Goal: Navigation & Orientation: Find specific page/section

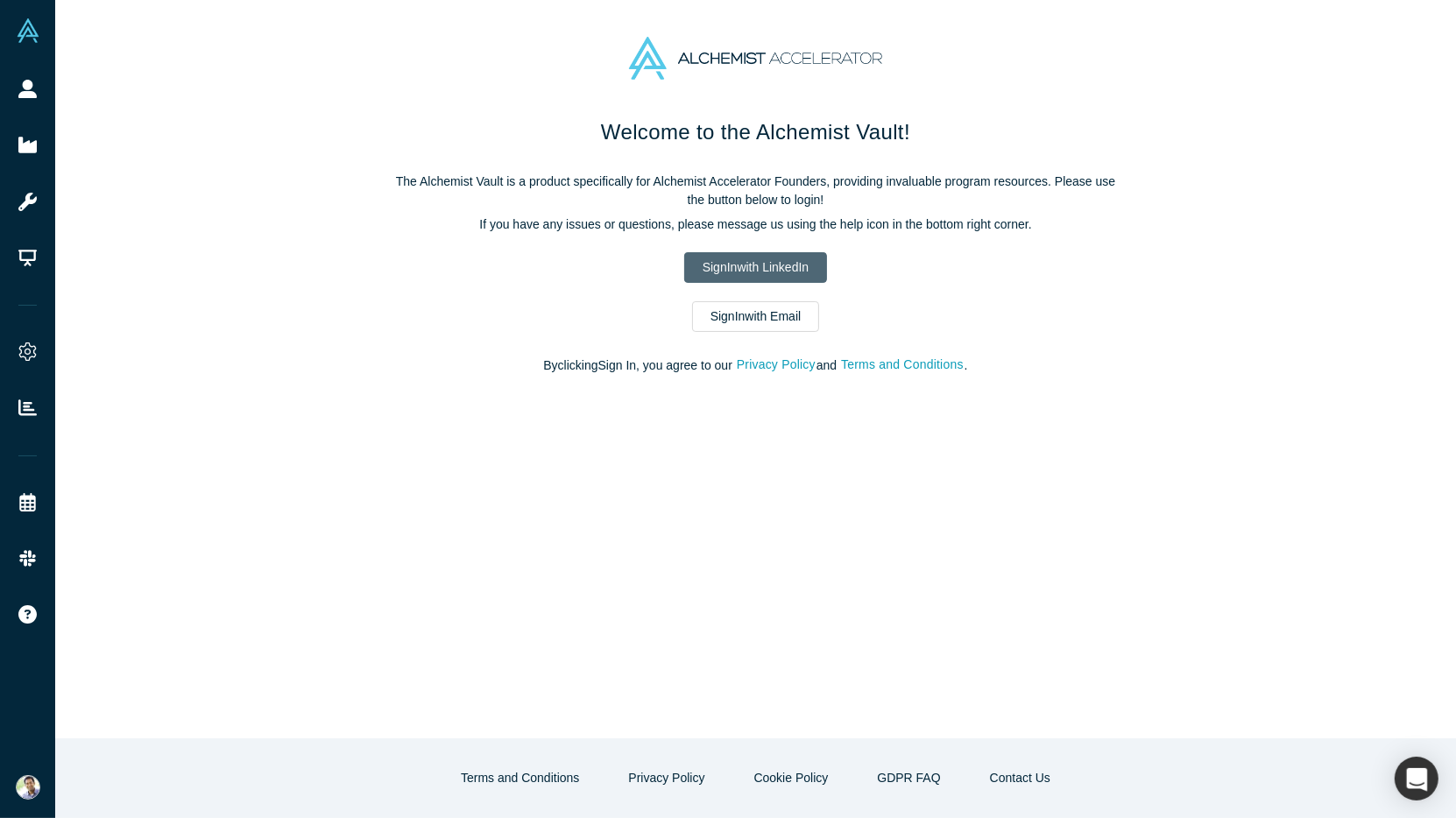
click at [712, 261] on link "Sign In with LinkedIn" at bounding box center [755, 267] width 142 height 31
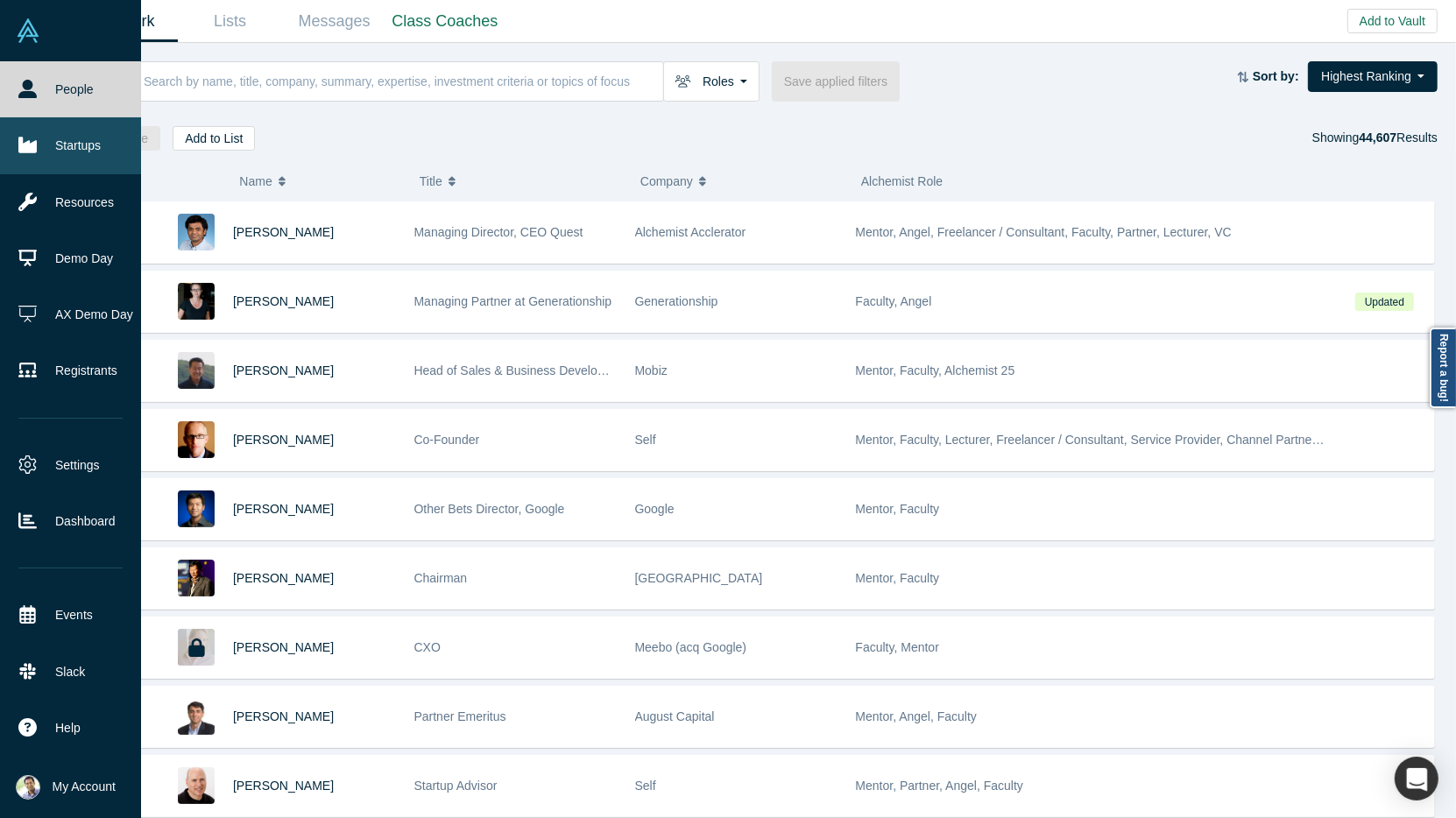
click at [95, 152] on link "Startups" at bounding box center [70, 145] width 141 height 56
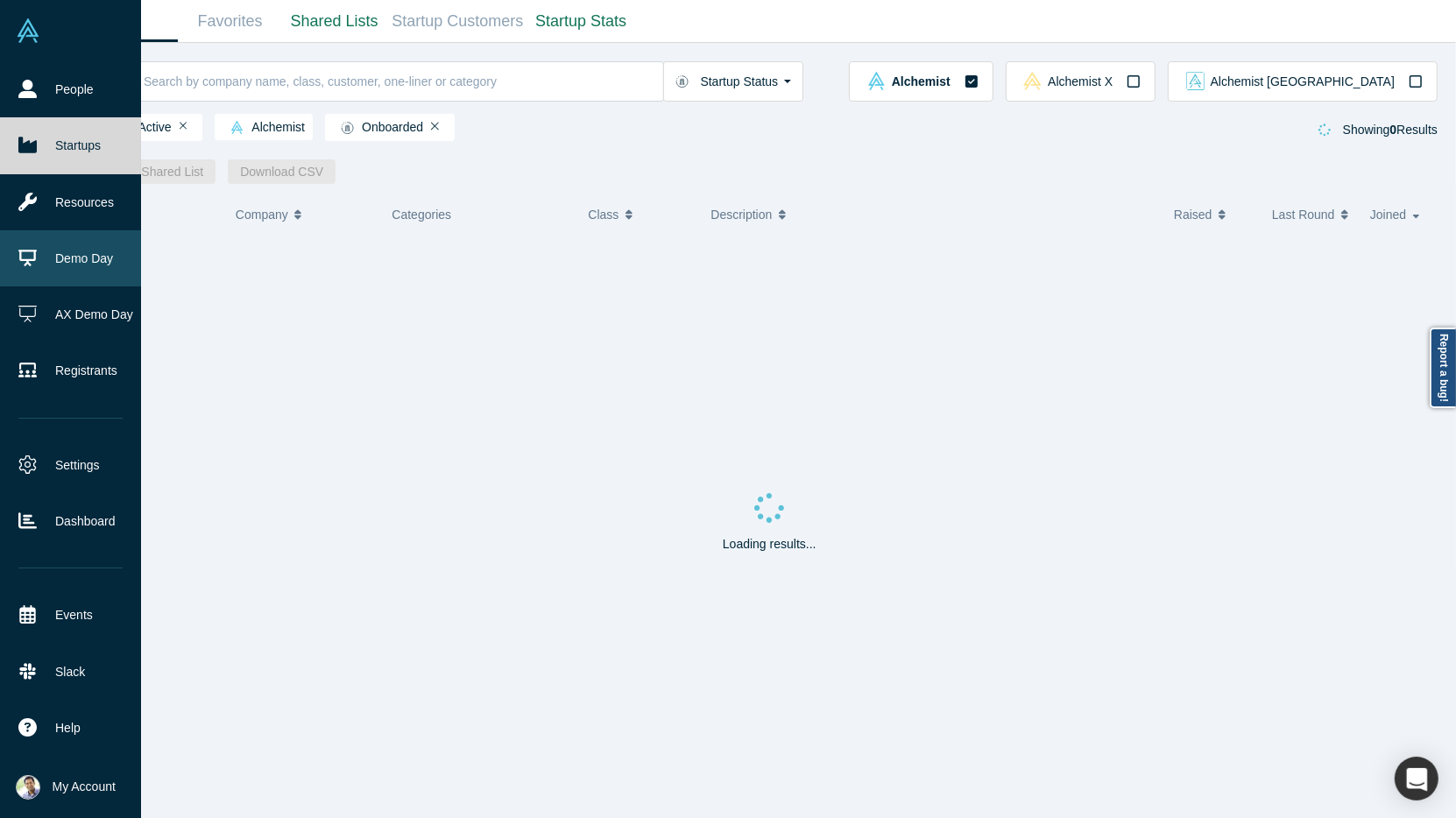
click at [86, 252] on link "Demo Day" at bounding box center [70, 259] width 141 height 56
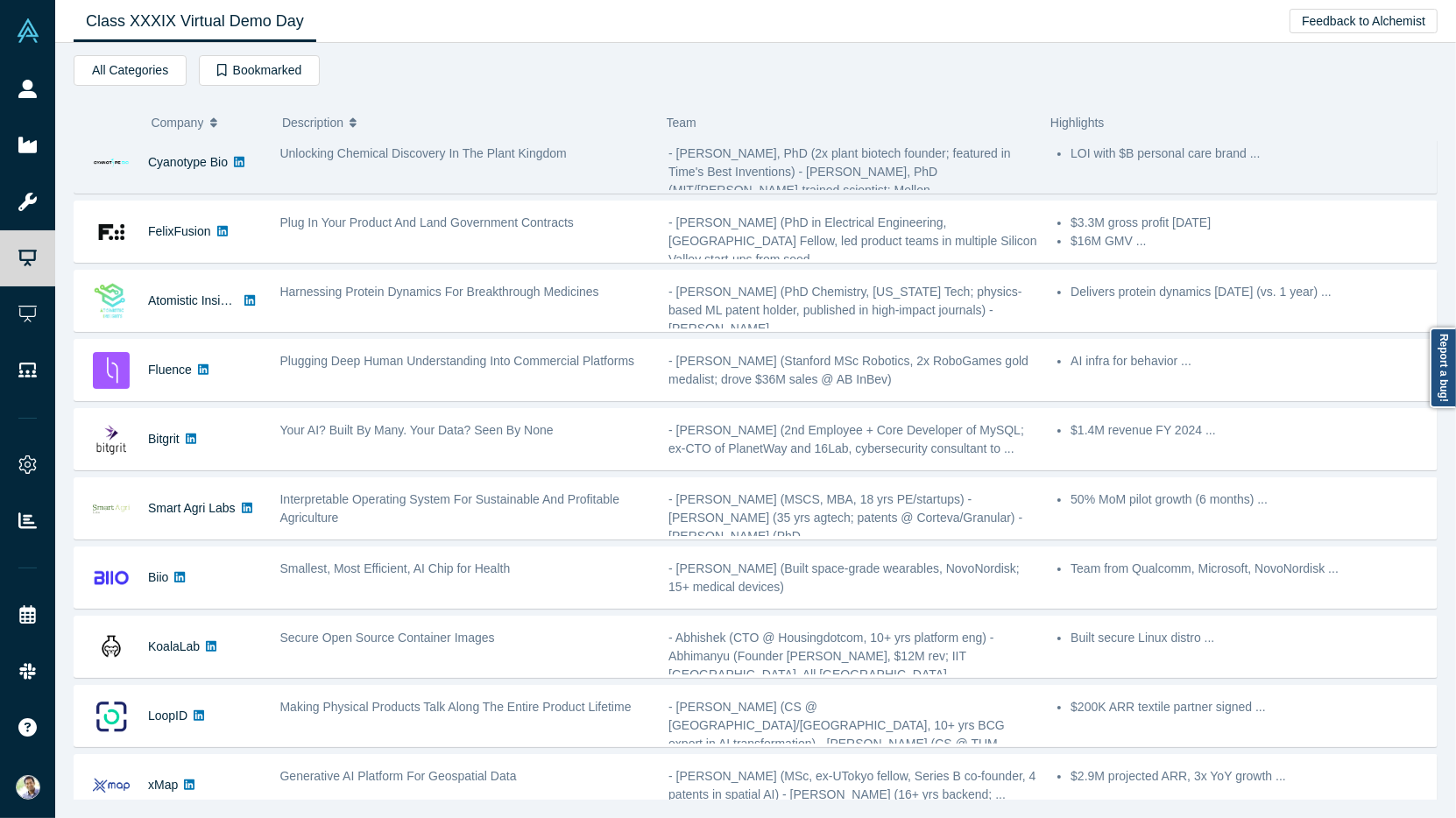
scroll to position [277, 0]
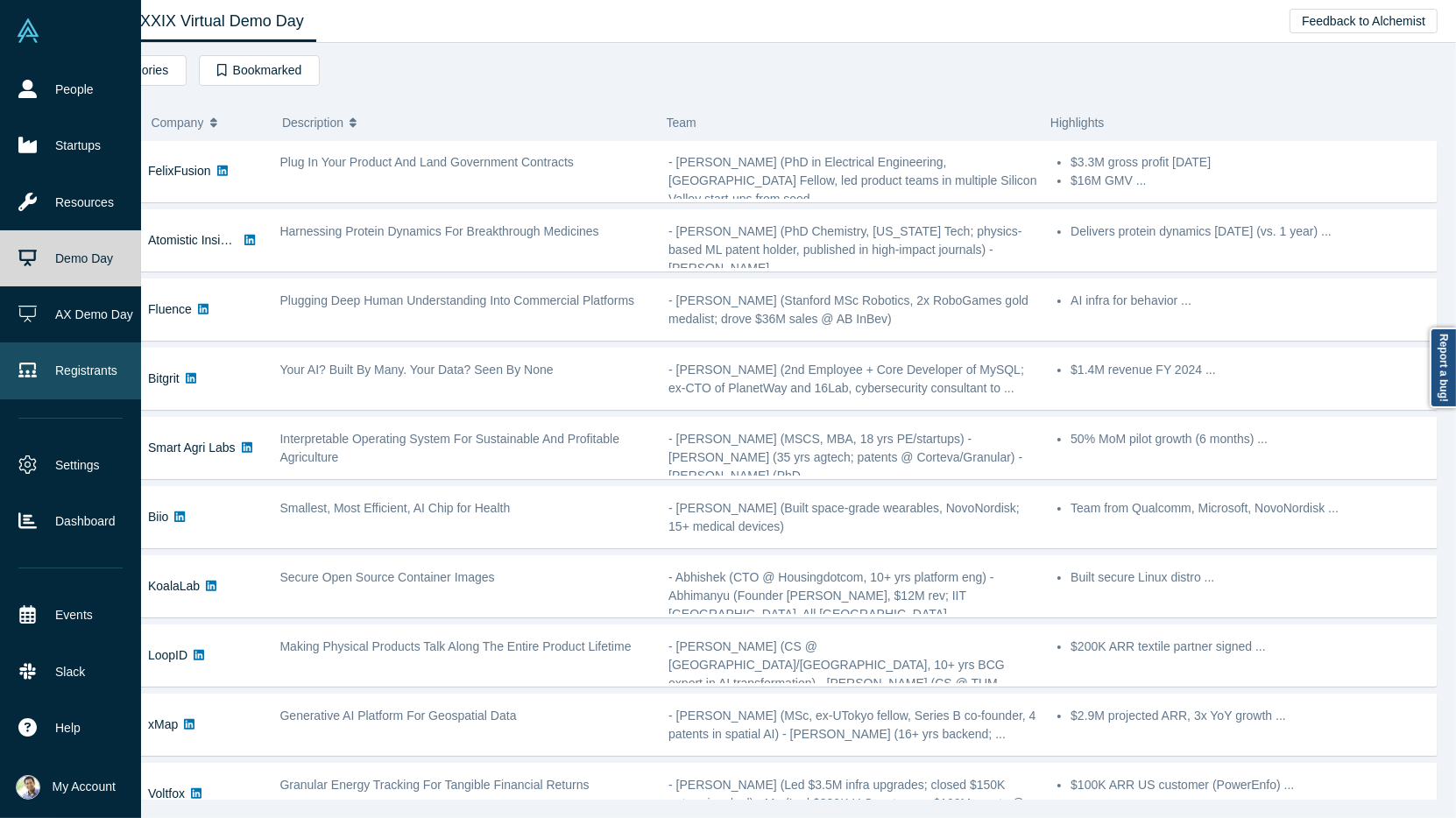
click at [56, 385] on link "Registrants" at bounding box center [70, 370] width 141 height 56
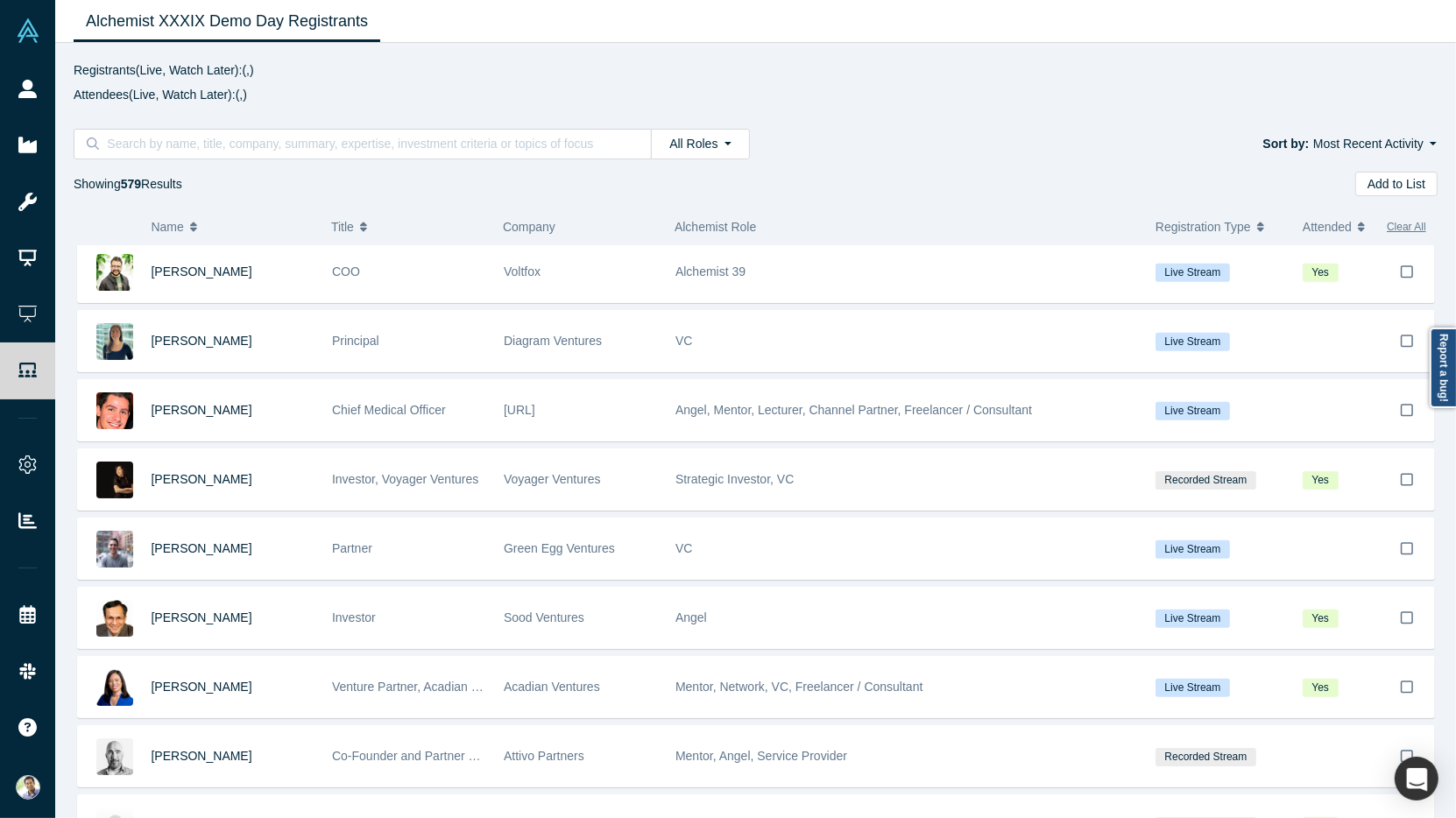
scroll to position [7662, 0]
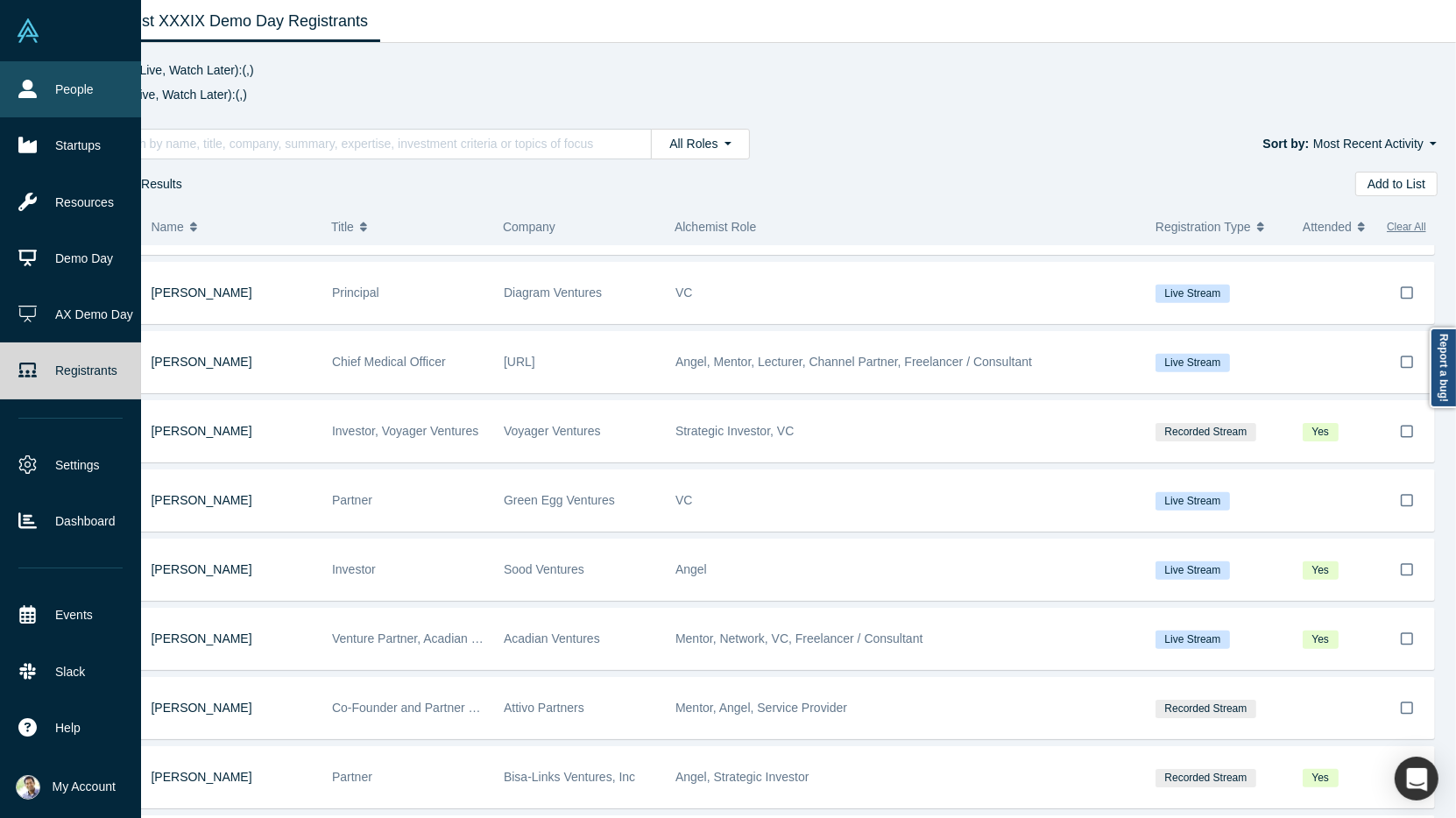
click at [78, 97] on link "People" at bounding box center [70, 89] width 141 height 56
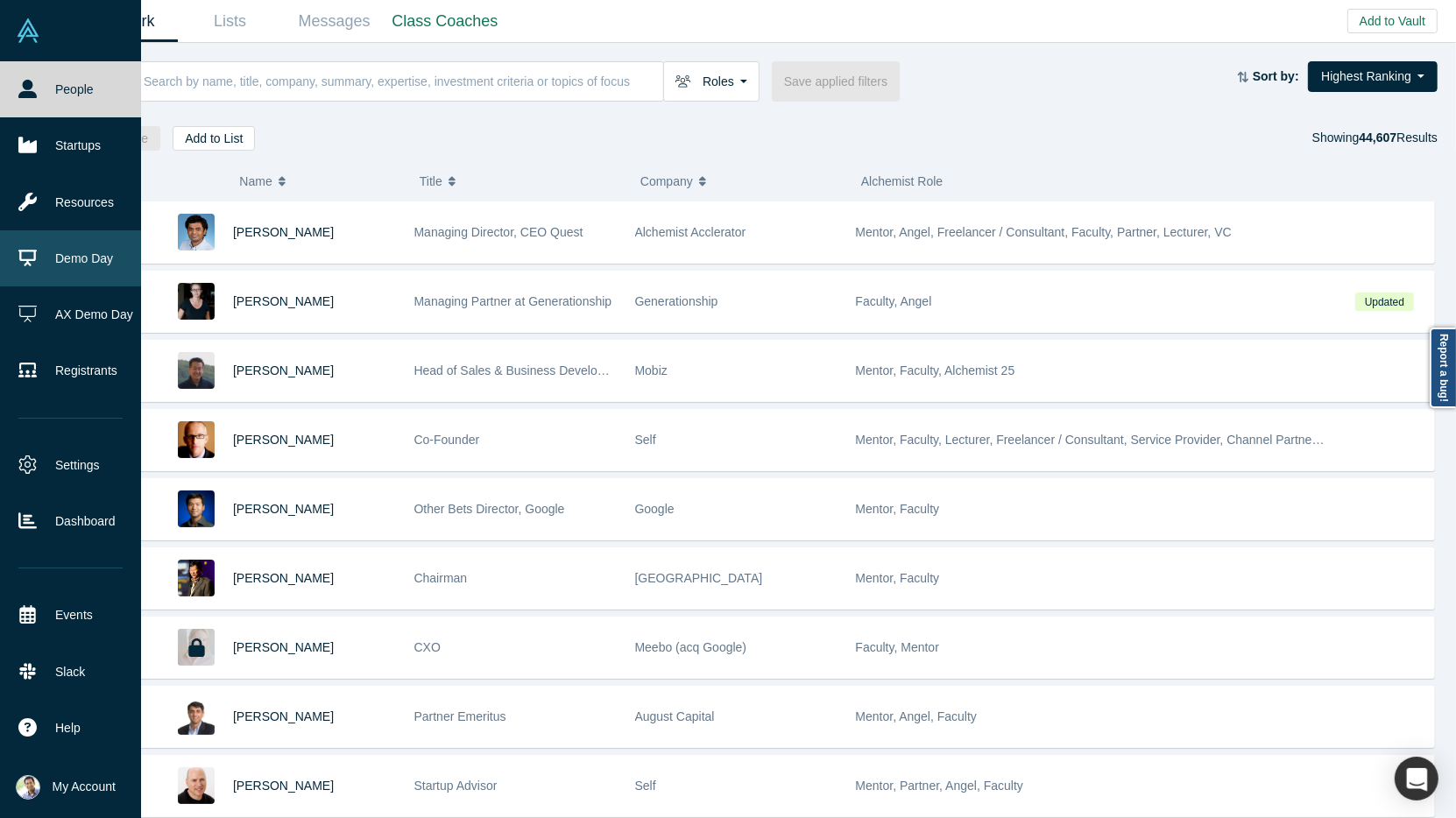
click at [69, 264] on link "Demo Day" at bounding box center [70, 259] width 141 height 56
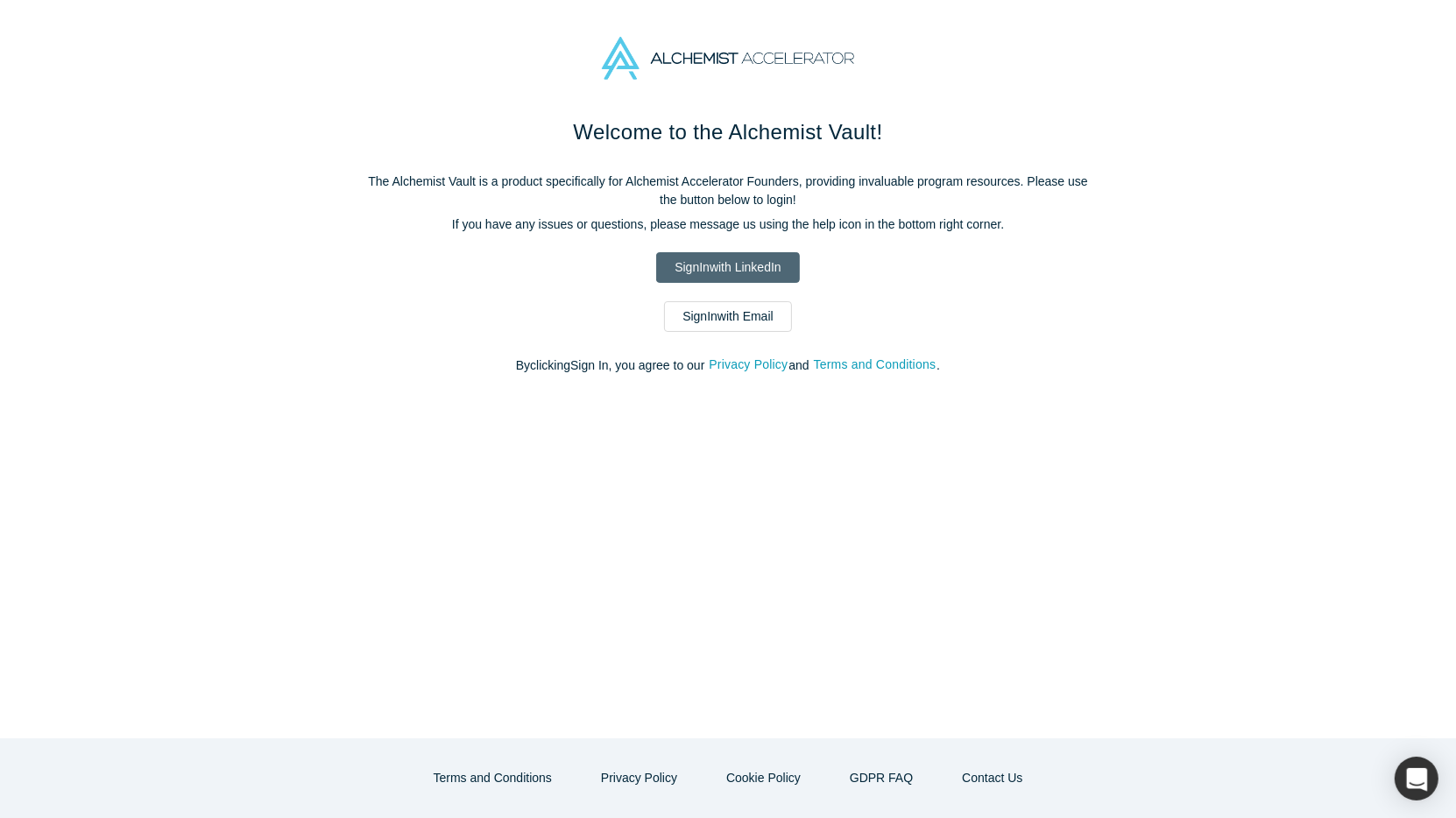
click at [754, 264] on link "Sign In with LinkedIn" at bounding box center [727, 267] width 142 height 31
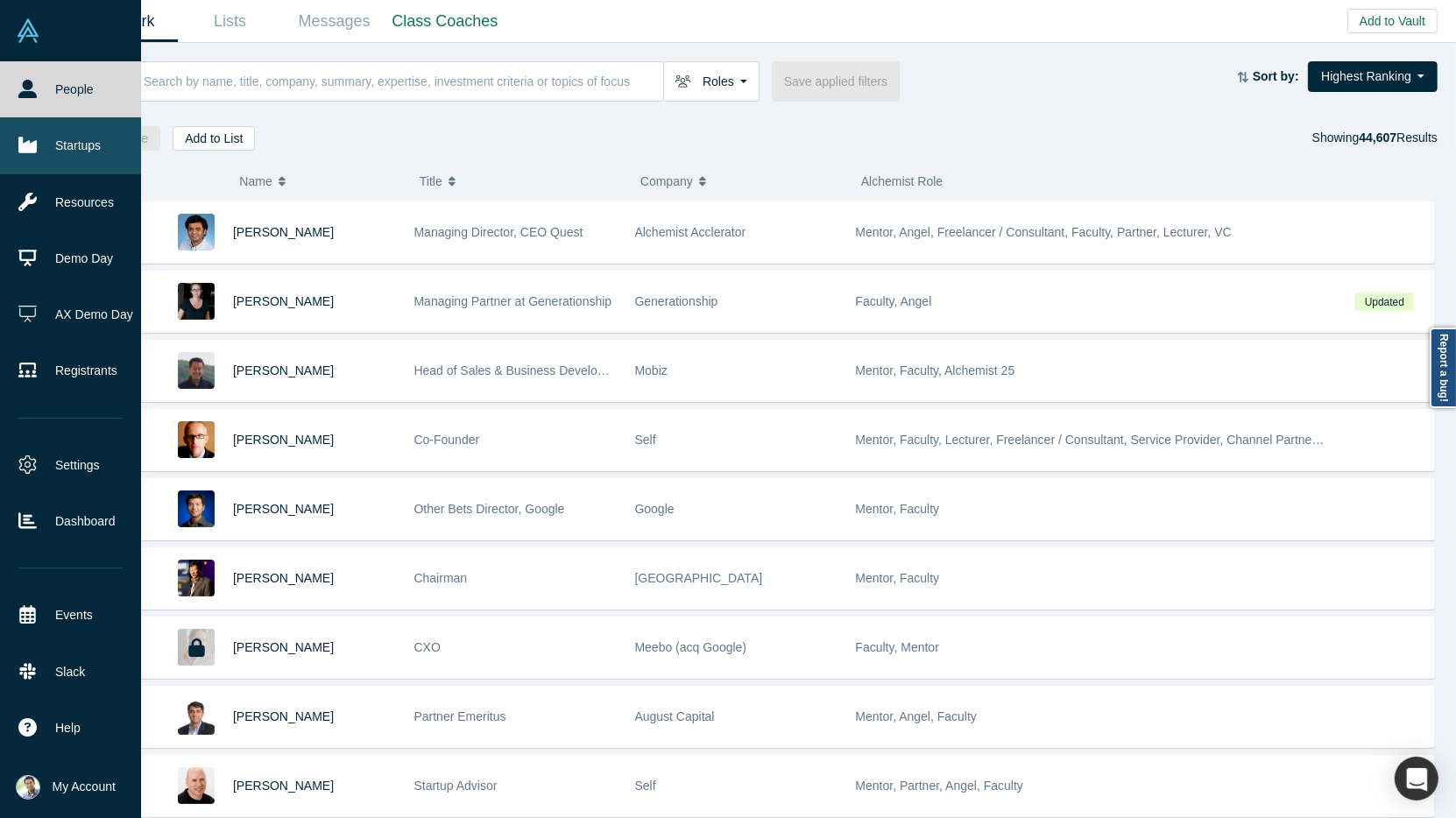
click at [92, 155] on link "Startups" at bounding box center [70, 145] width 141 height 56
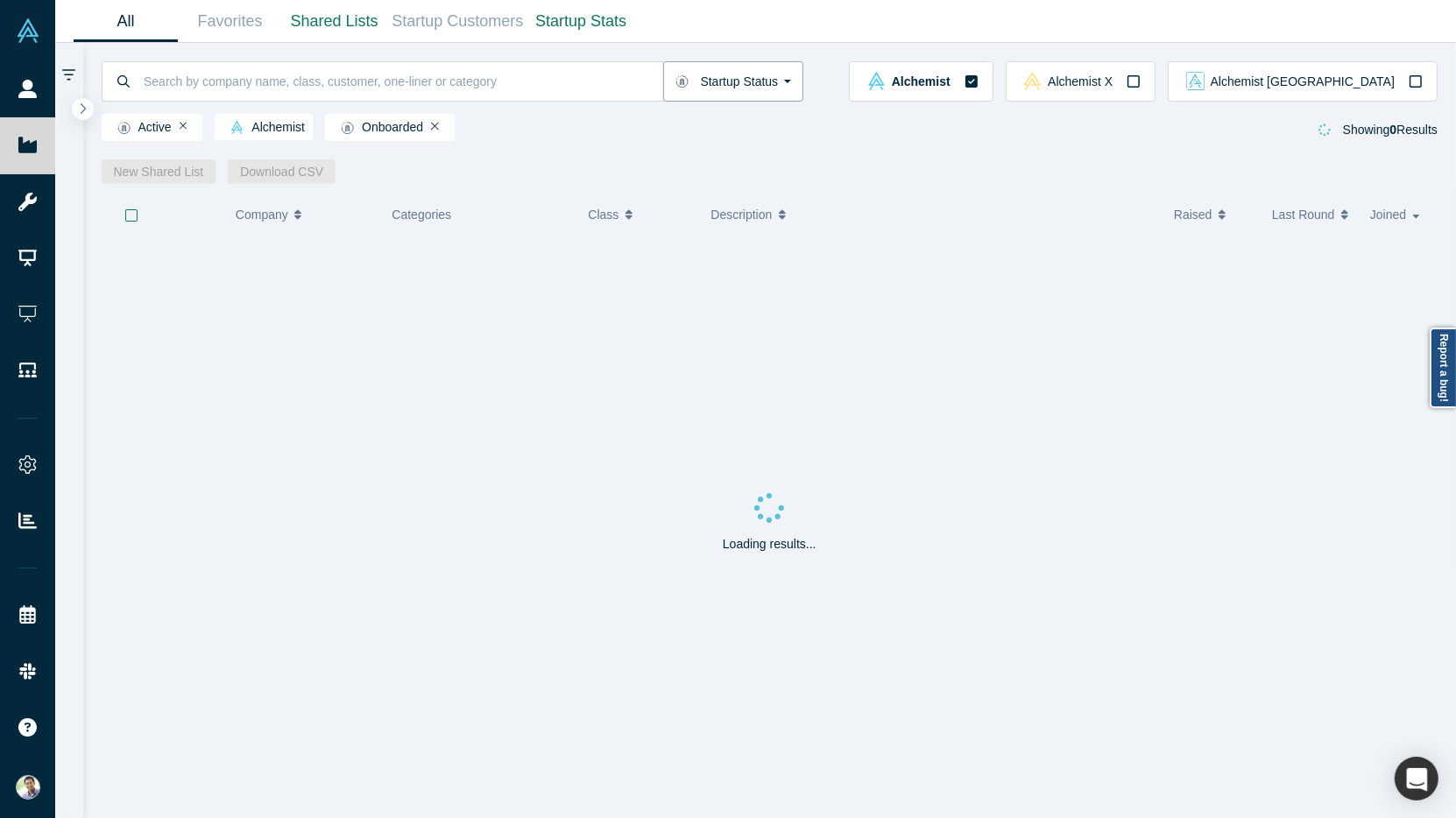
click at [775, 89] on button "Startup Status" at bounding box center [733, 81] width 141 height 41
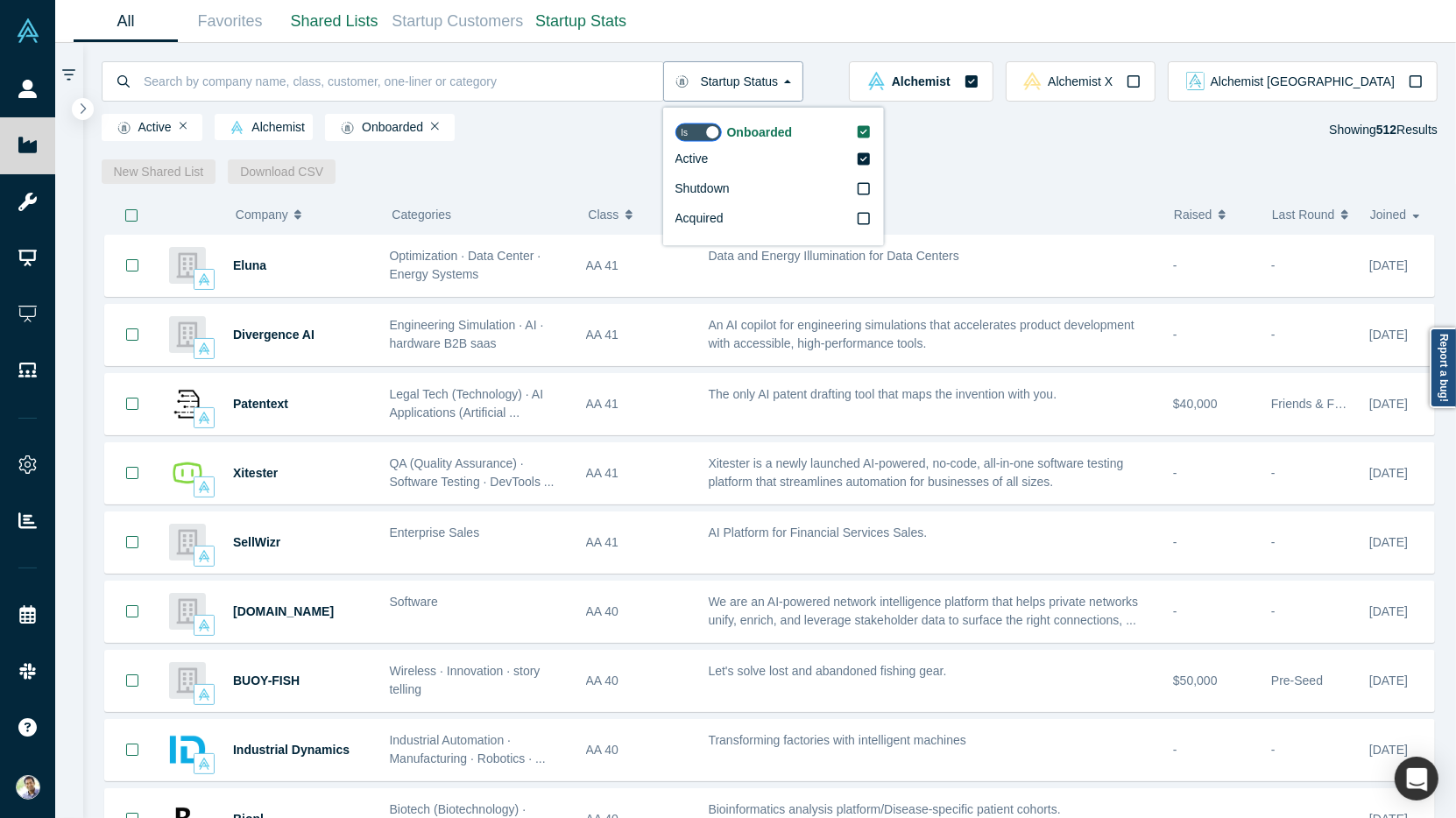
click at [775, 89] on button "Startup Status" at bounding box center [733, 81] width 141 height 41
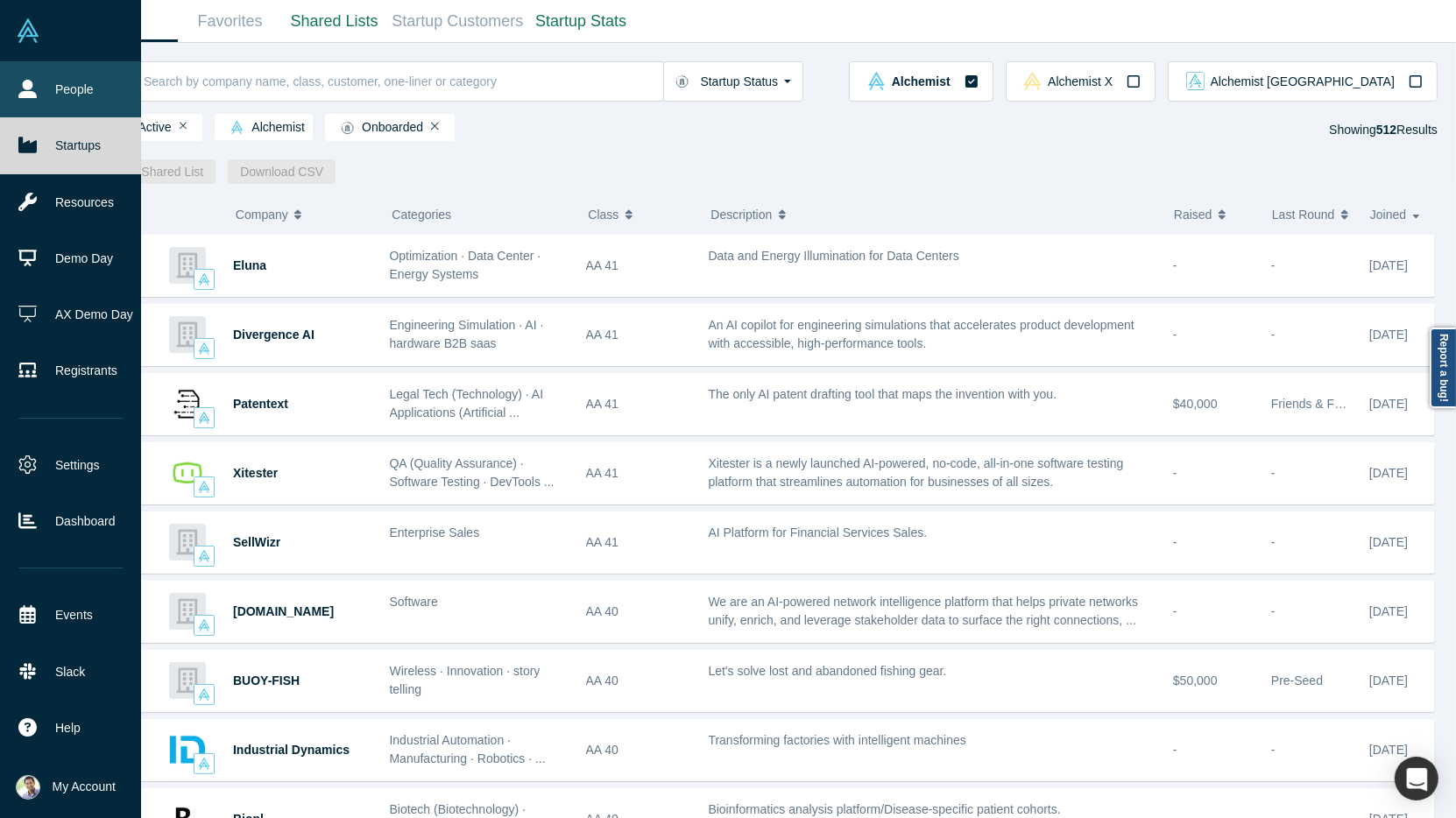
click at [45, 98] on link "People" at bounding box center [70, 89] width 141 height 56
